Goal: Find specific page/section: Find specific page/section

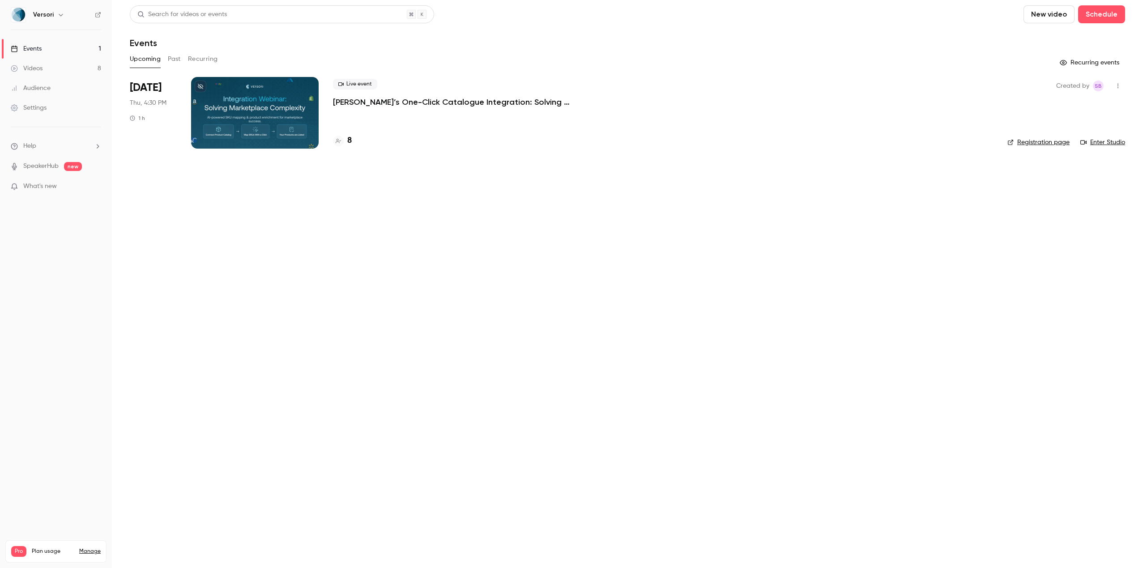
click at [1110, 138] on link "Enter Studio" at bounding box center [1102, 142] width 45 height 9
